Goal: Information Seeking & Learning: Understand process/instructions

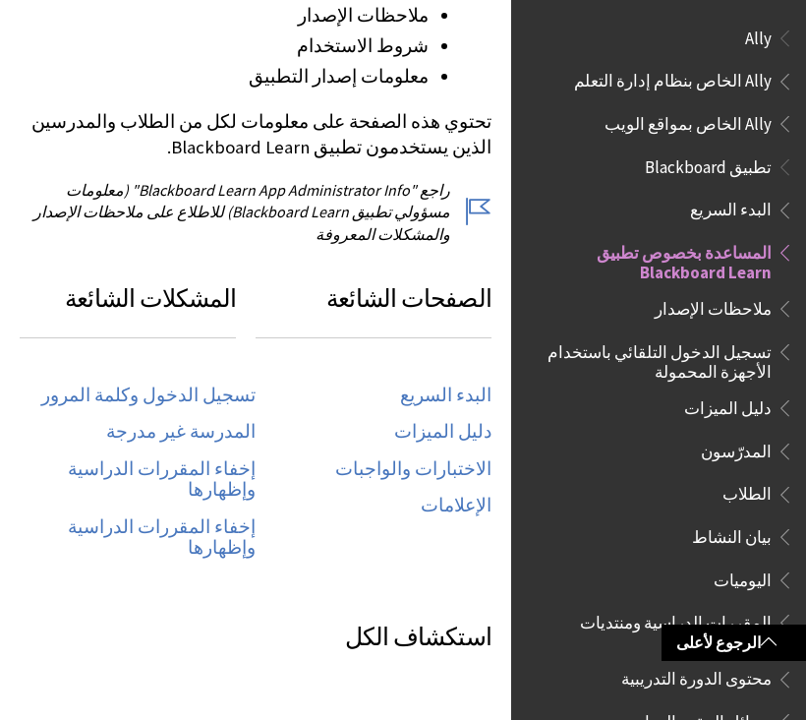
scroll to position [203, 0]
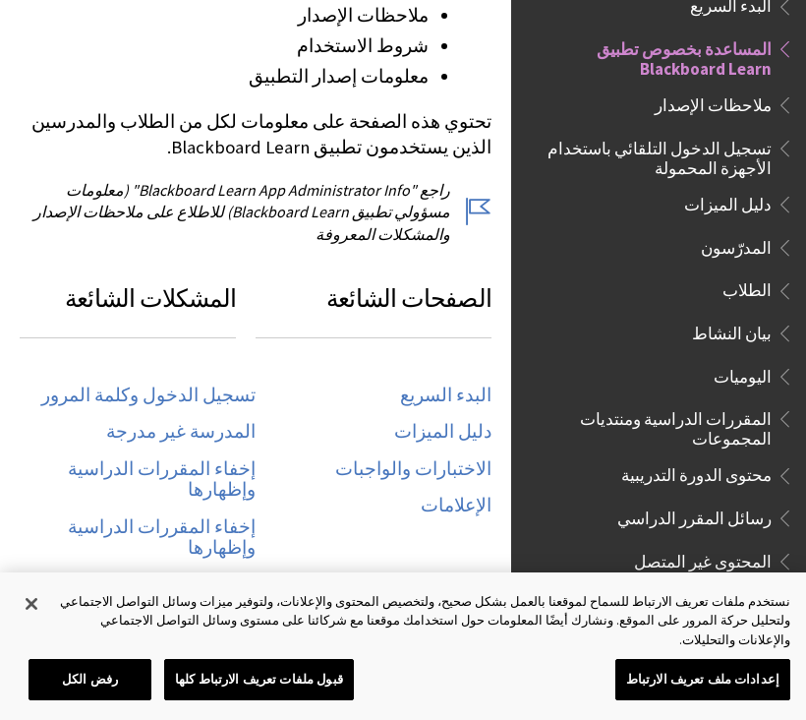
click at [477, 384] on link "البدء السريع" at bounding box center [445, 395] width 91 height 23
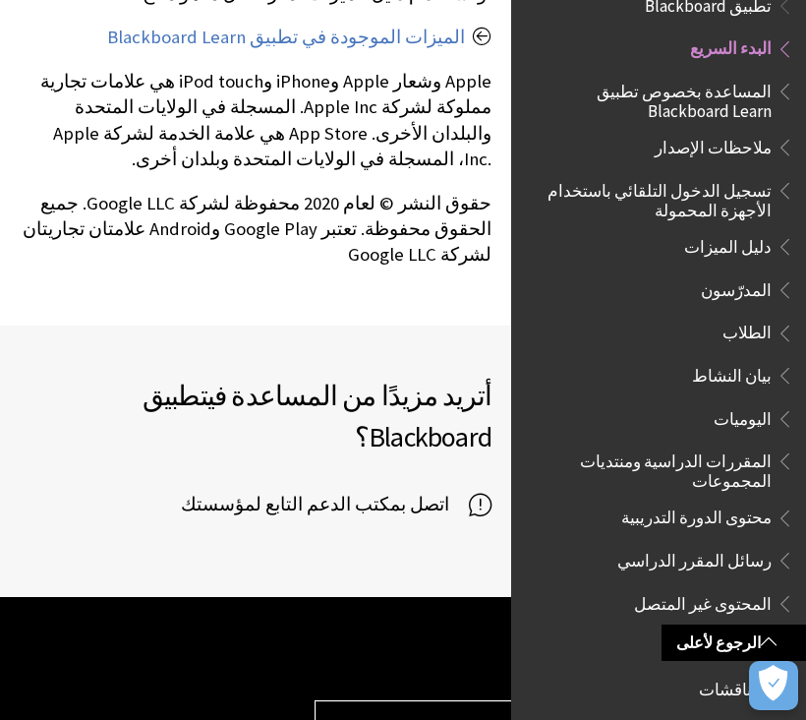
scroll to position [4833, 0]
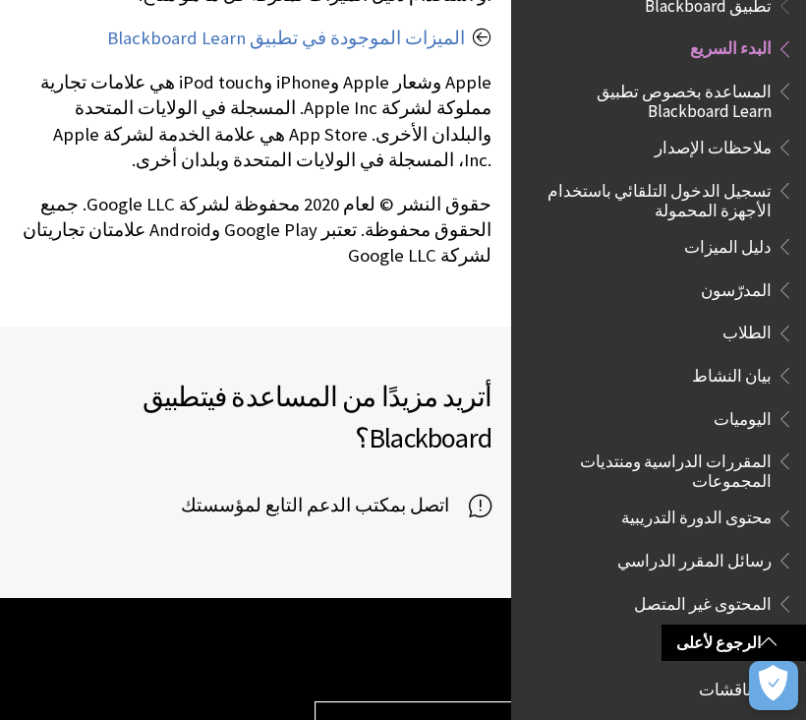
click at [769, 196] on span "تسجيل الدخول التلقائي باستخدام الأجهزة المحمولة" at bounding box center [653, 197] width 237 height 46
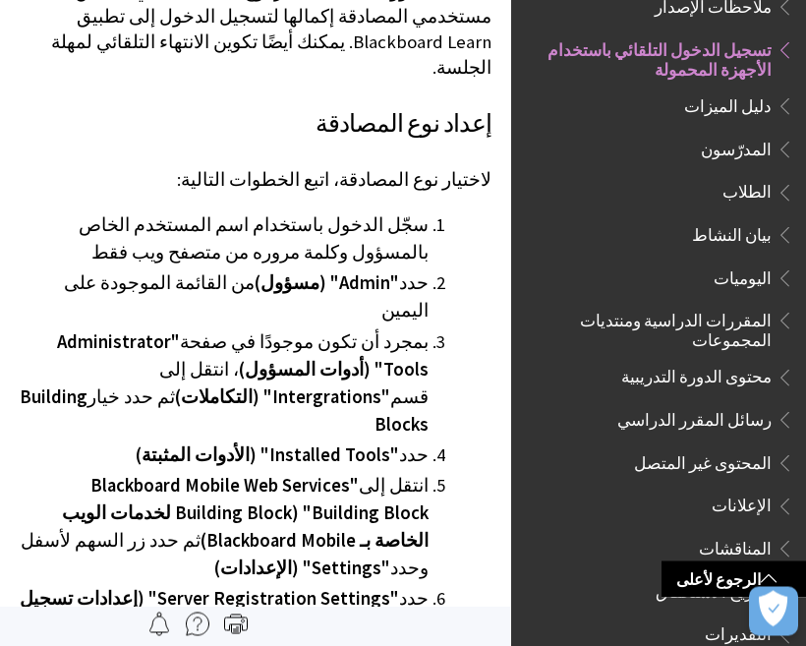
scroll to position [3386, 0]
